Goal: Find specific page/section: Find specific page/section

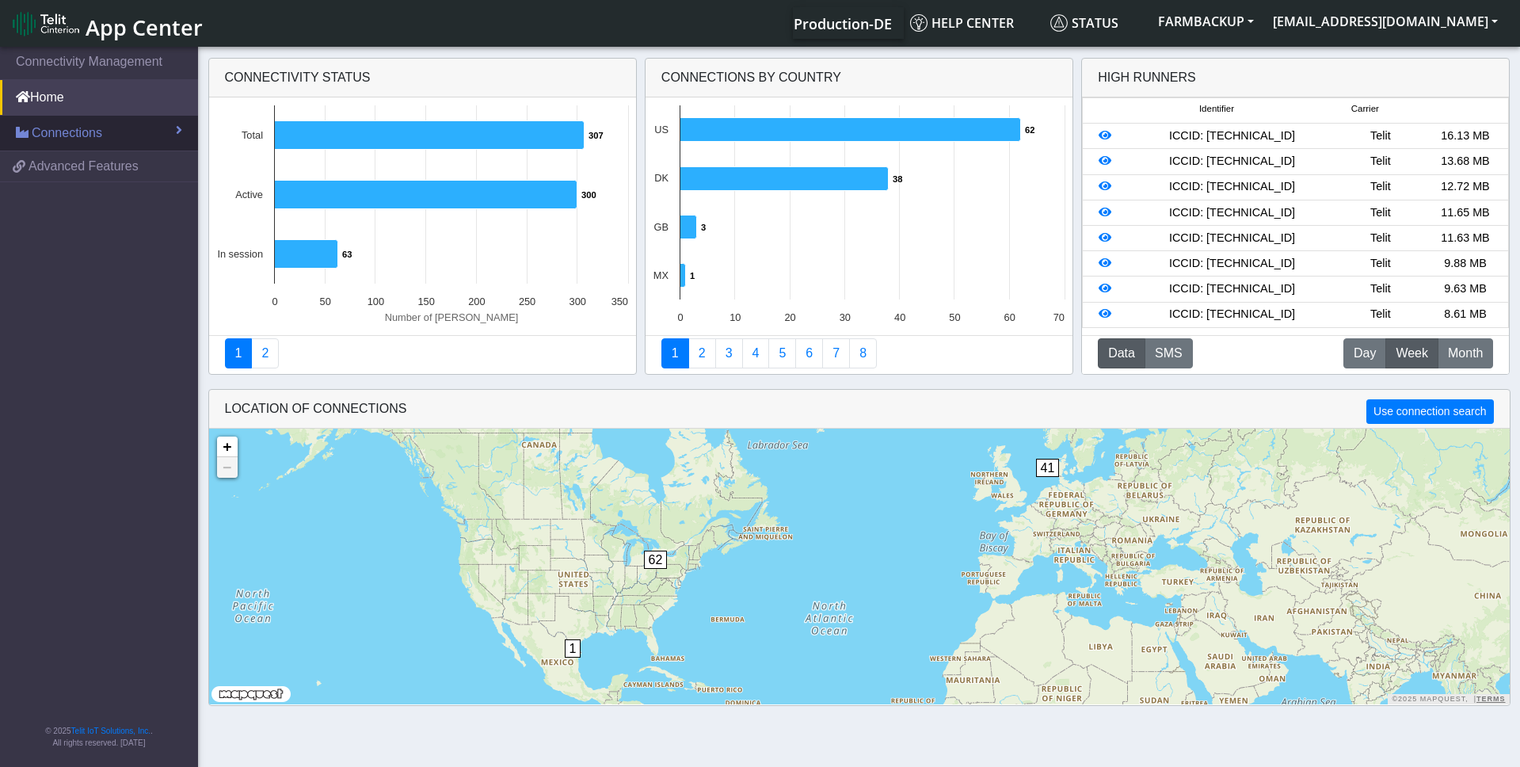
click at [92, 125] on span "Connections" at bounding box center [67, 133] width 71 height 19
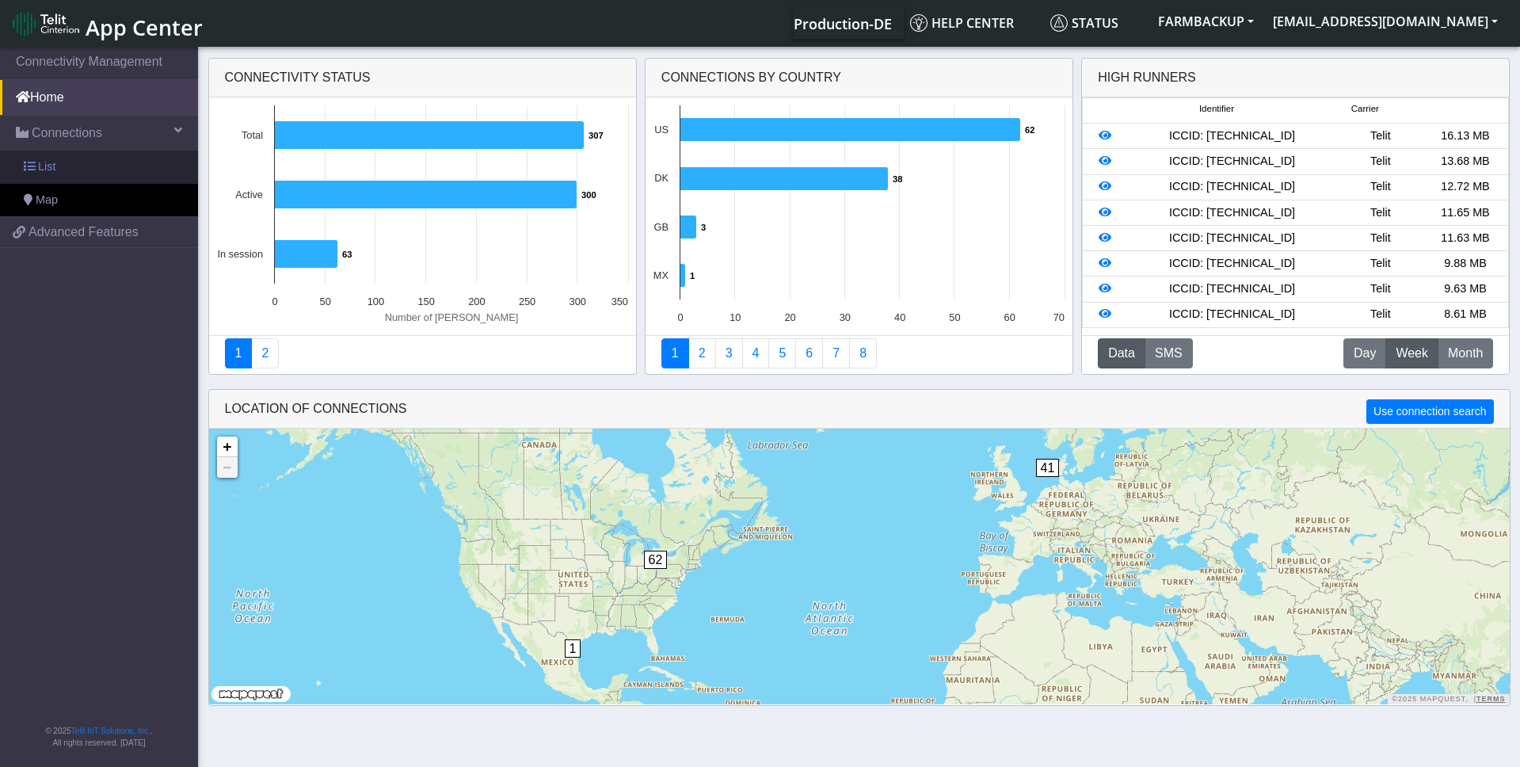
click at [69, 162] on link "List" at bounding box center [99, 167] width 198 height 33
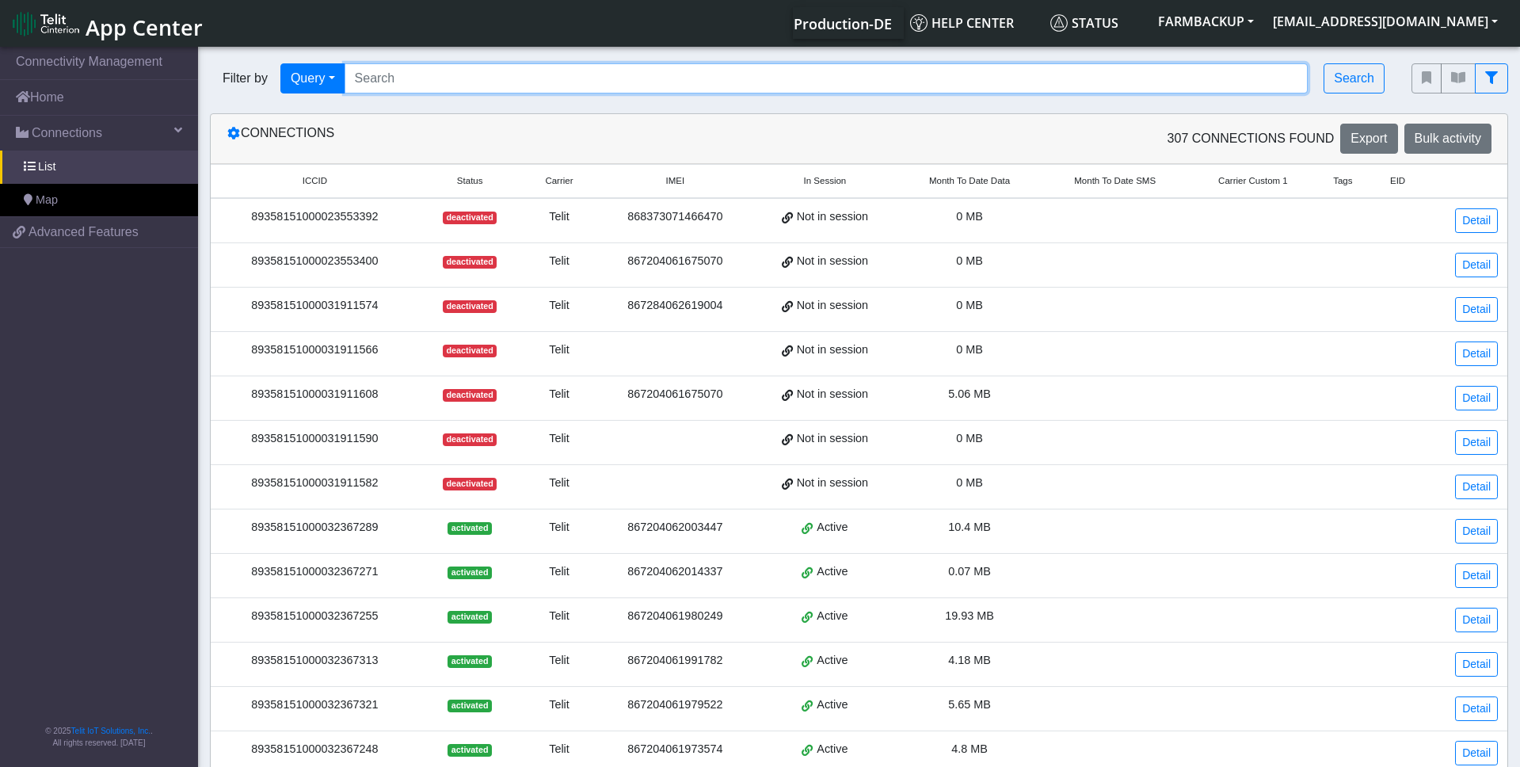
click at [436, 75] on input "Search..." at bounding box center [827, 78] width 964 height 30
paste input "8944474400003180544"
type input "8944474400003180544"
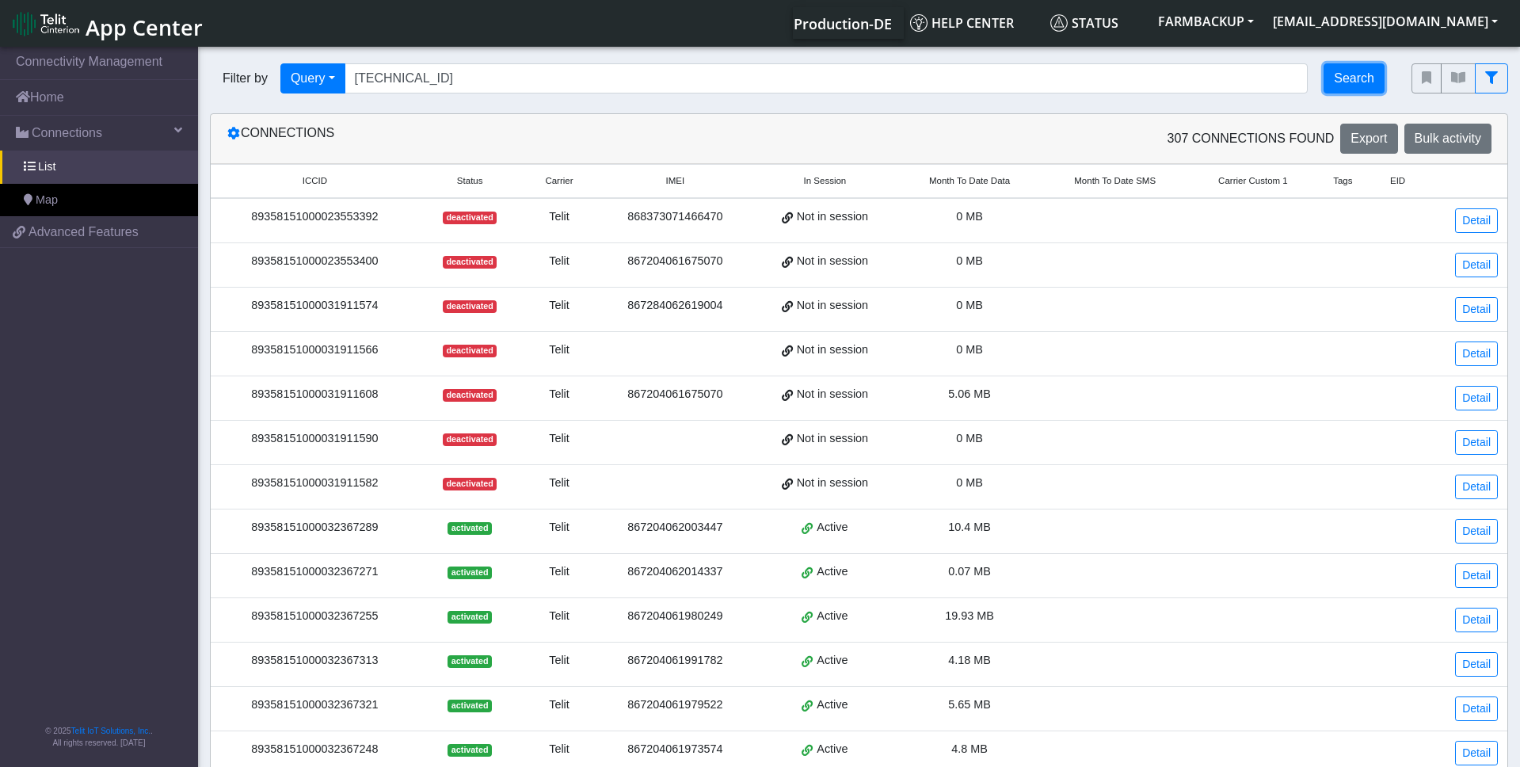
click at [1362, 76] on button "Search" at bounding box center [1354, 78] width 61 height 30
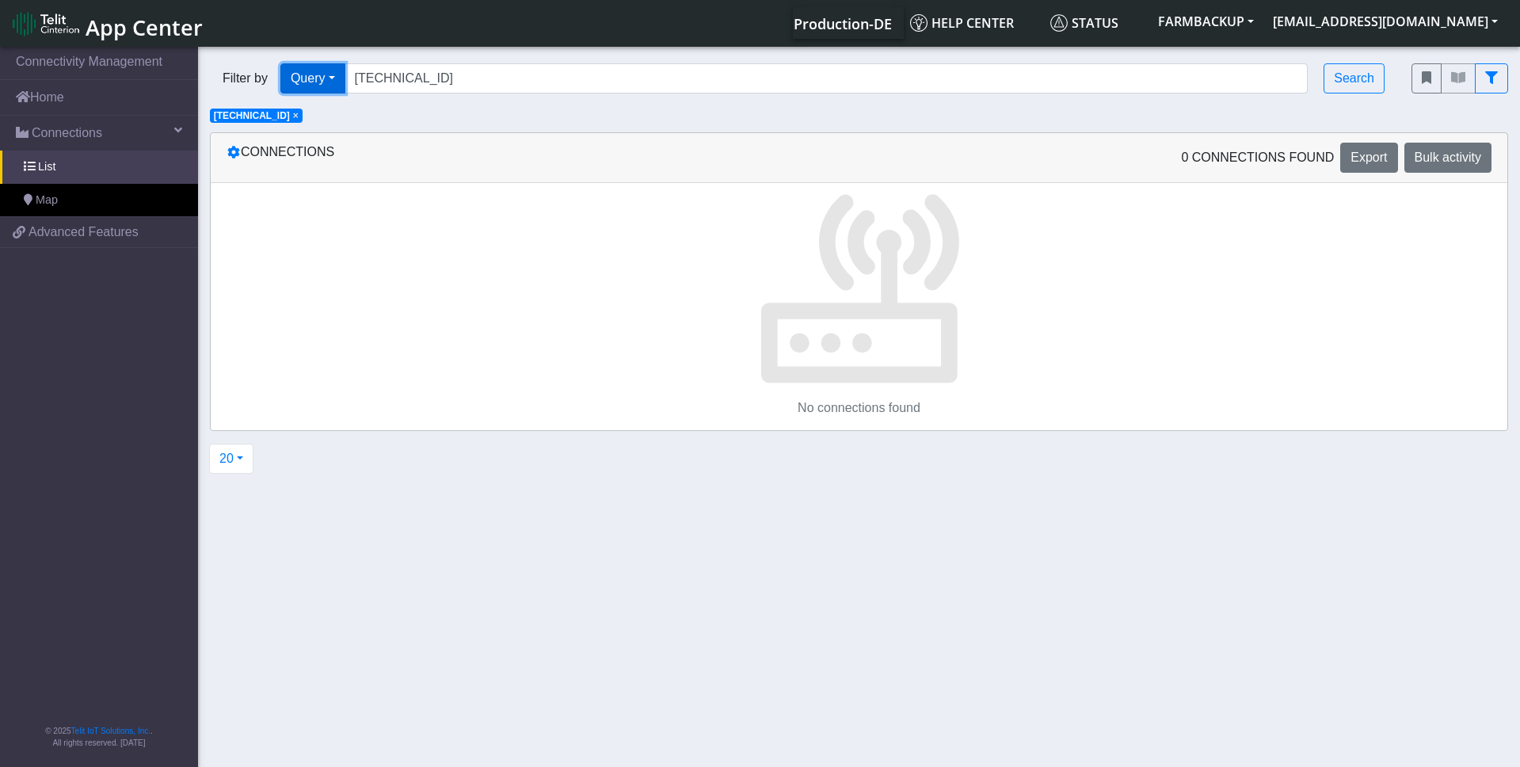
click at [322, 83] on button "Query" at bounding box center [312, 78] width 65 height 30
click at [521, 99] on div "Filter by Query Query Not connected Country Operator 8944474400003180544 Search" at bounding box center [799, 78] width 1202 height 54
click at [63, 181] on link "List" at bounding box center [99, 167] width 198 height 33
click at [299, 113] on span "×" at bounding box center [296, 115] width 6 height 11
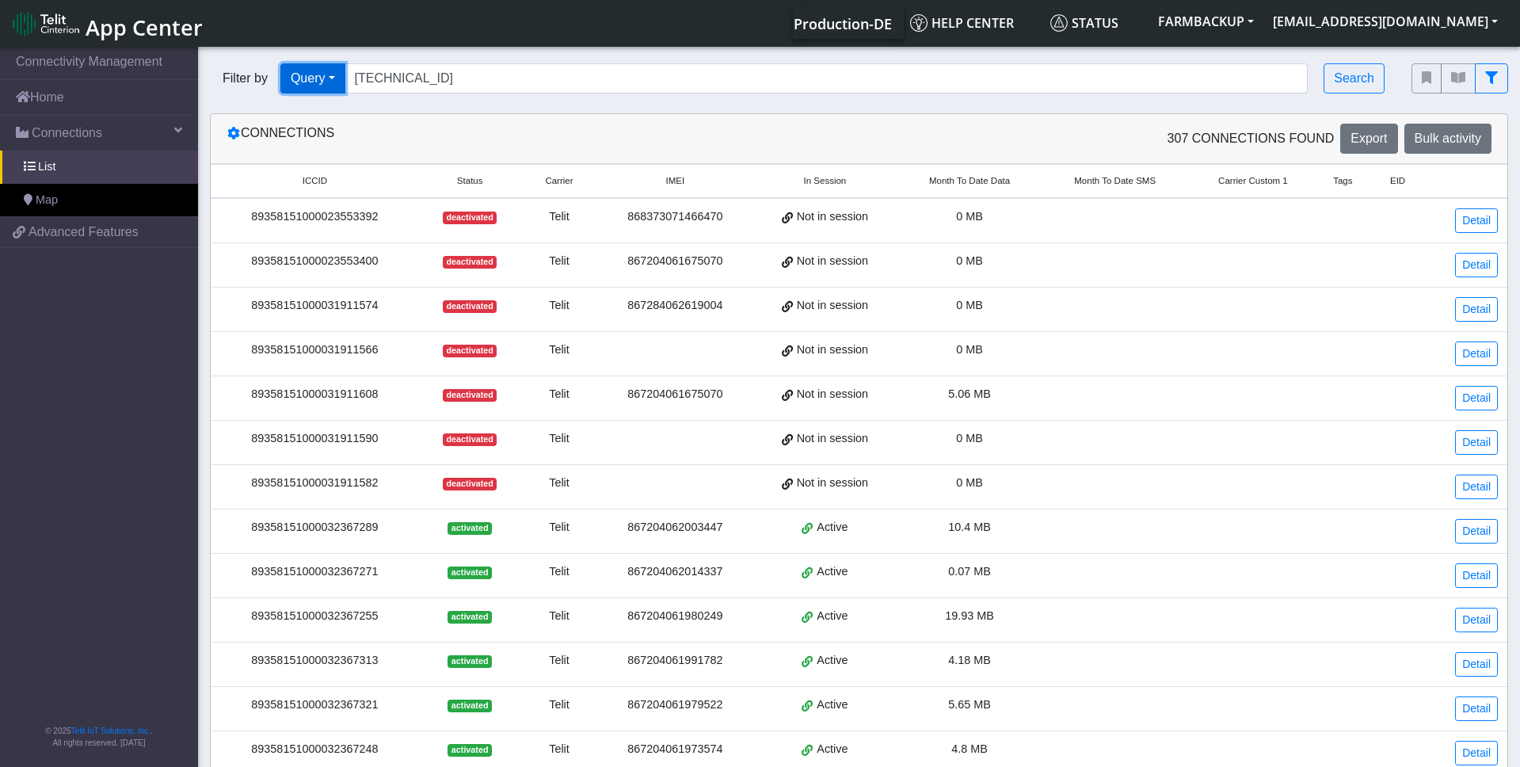
click at [318, 80] on button "Query" at bounding box center [312, 78] width 65 height 30
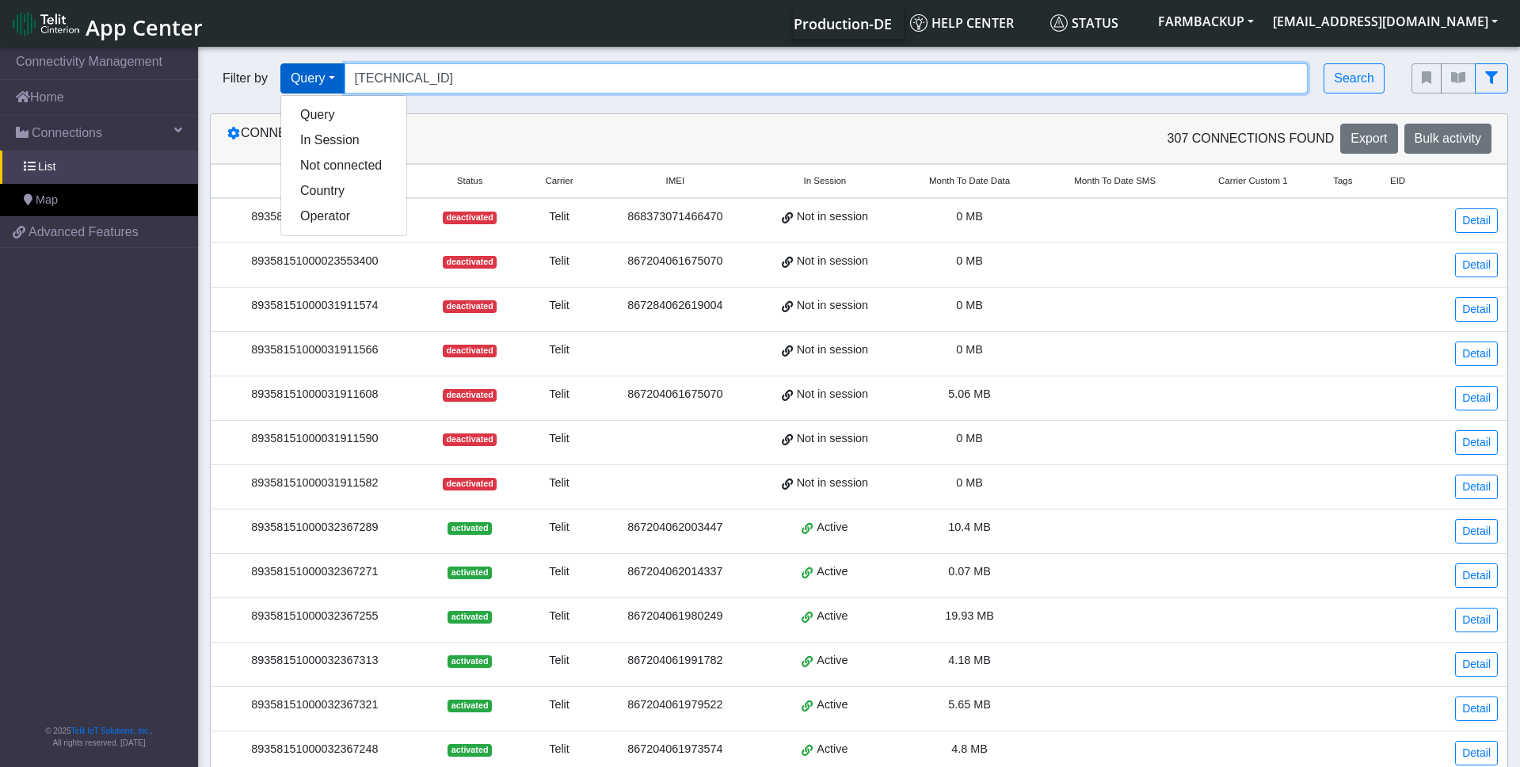
click at [480, 78] on input "8944474400003180544" at bounding box center [827, 78] width 964 height 30
click at [460, 82] on input "Search..." at bounding box center [827, 78] width 964 height 30
paste input "8944474400003180544"
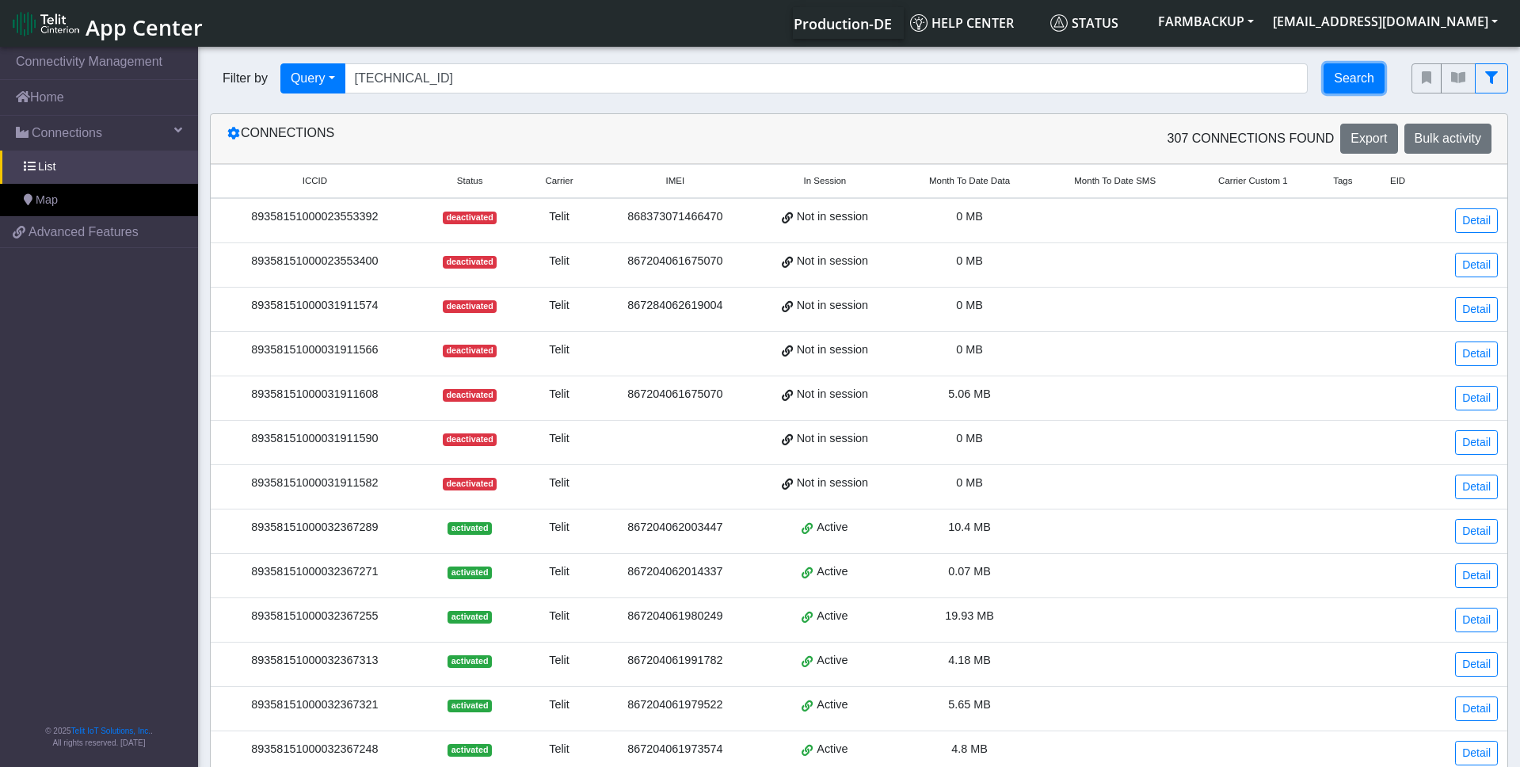
click at [1355, 85] on button "Search" at bounding box center [1354, 78] width 61 height 30
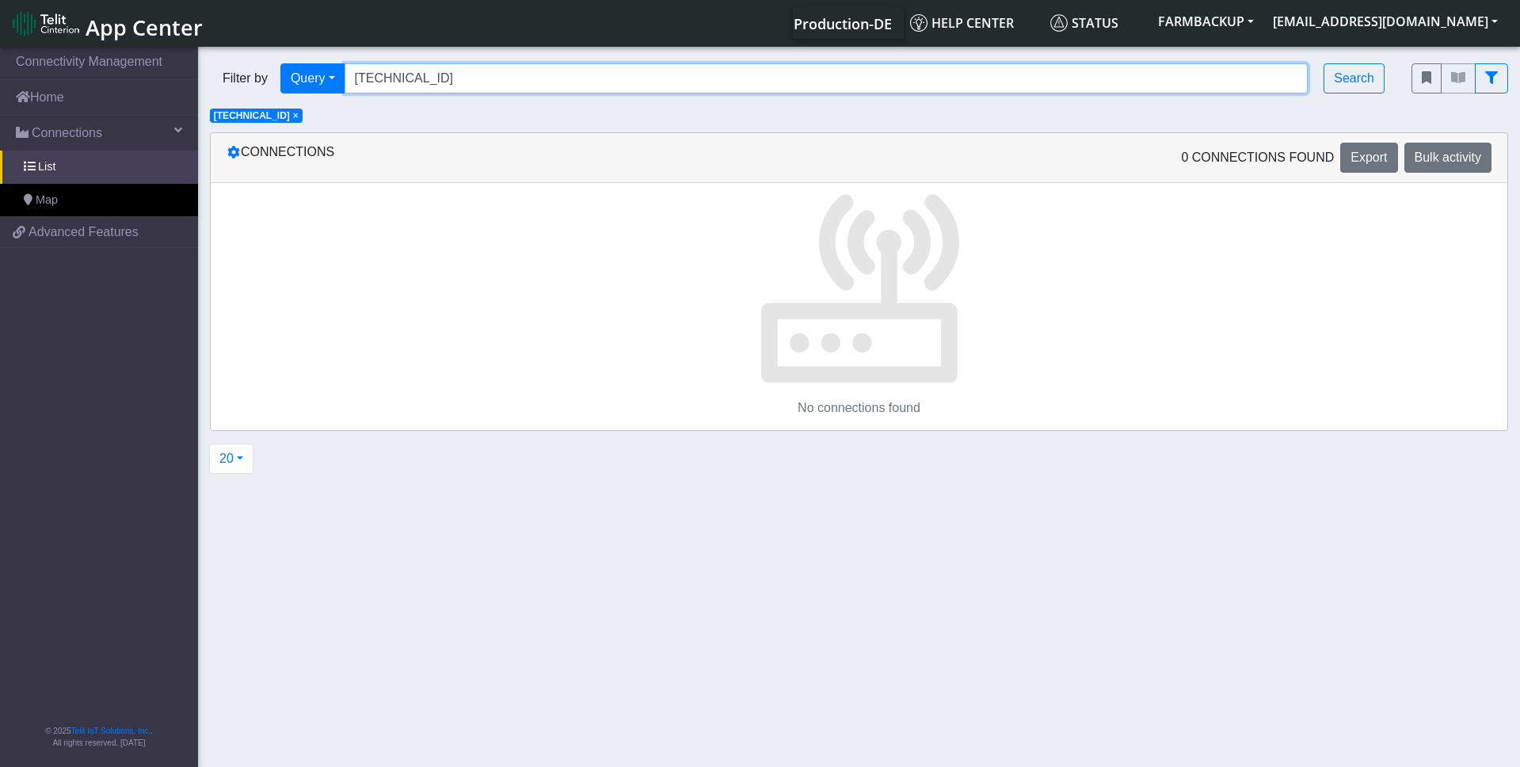
click at [423, 73] on input "8944474400003180544" at bounding box center [827, 78] width 964 height 30
paste input "358151000026956196"
type input "89358151000026956196"
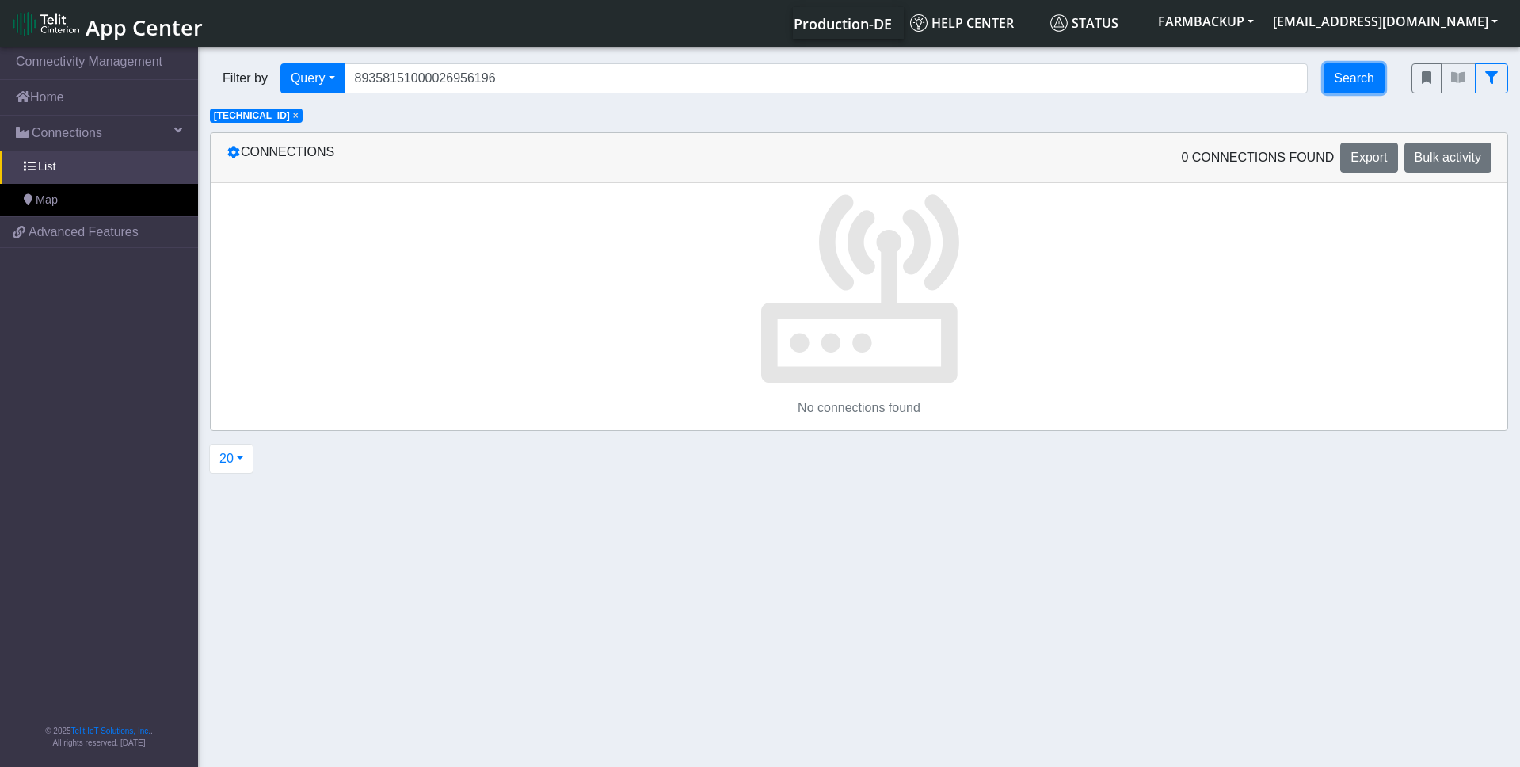
click at [1350, 76] on button "Search" at bounding box center [1354, 78] width 61 height 30
click at [299, 120] on span "×" at bounding box center [296, 115] width 6 height 11
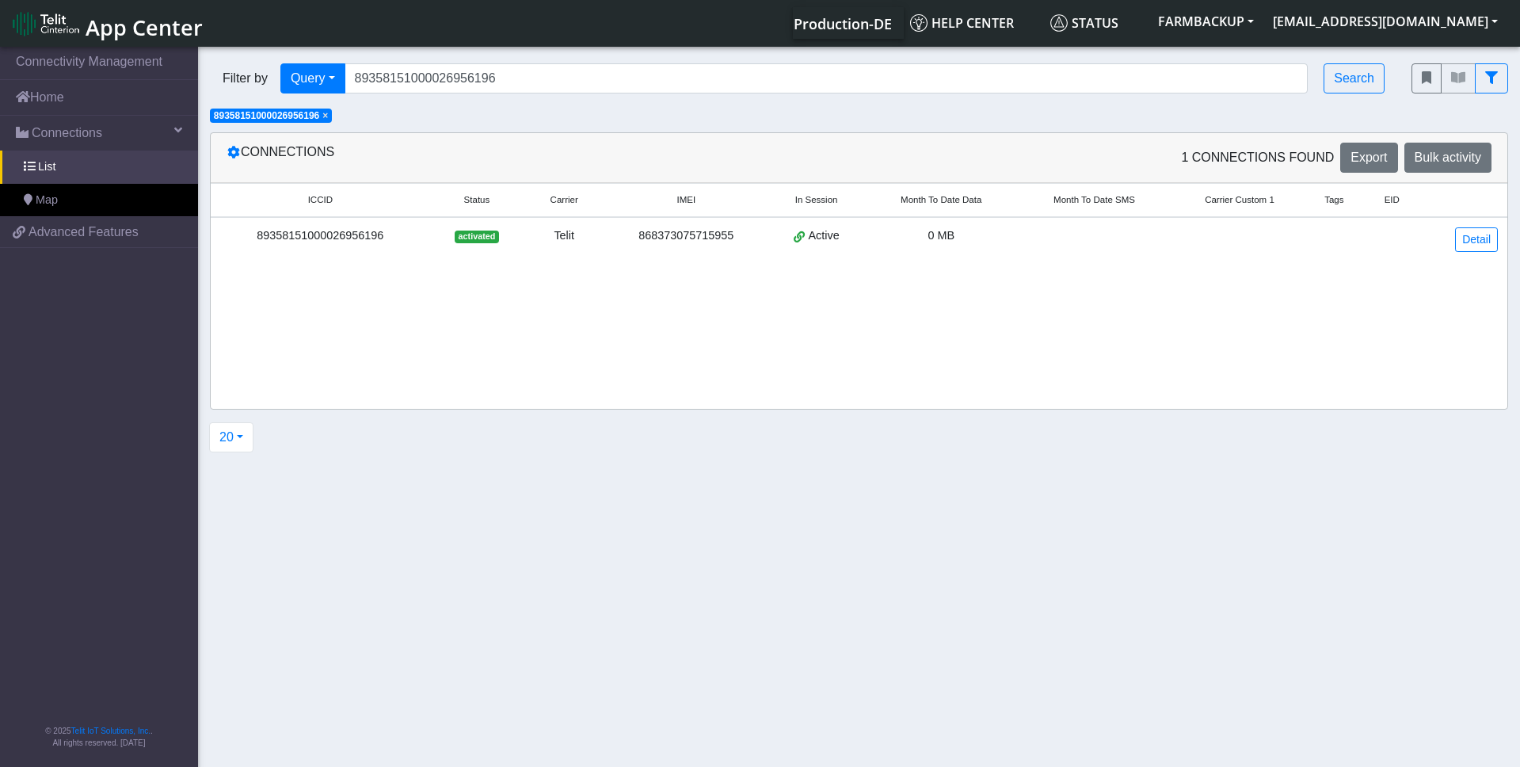
click at [358, 235] on div "89358151000026956196" at bounding box center [320, 235] width 200 height 17
